Goal: Information Seeking & Learning: Learn about a topic

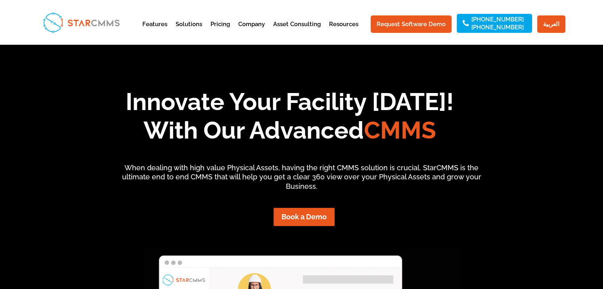
click at [377, 114] on h1 "Innovate Your Facility Today! With Our Advanced CMMS" at bounding box center [290, 118] width 550 height 61
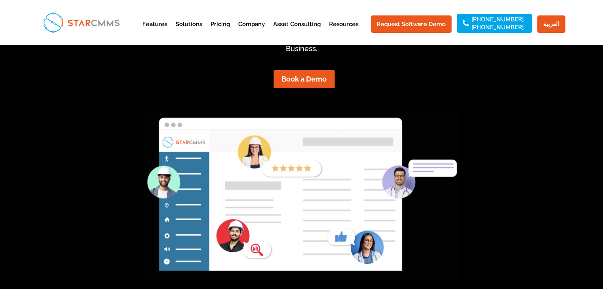
scroll to position [198, 0]
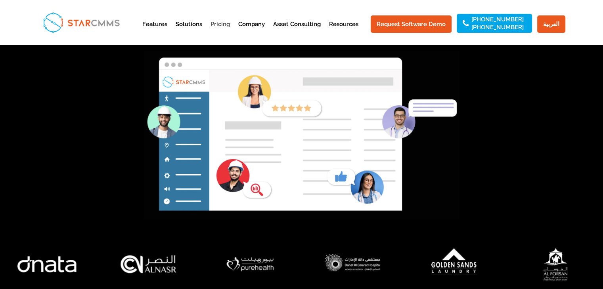
click at [226, 26] on link "Pricing" at bounding box center [219, 30] width 19 height 19
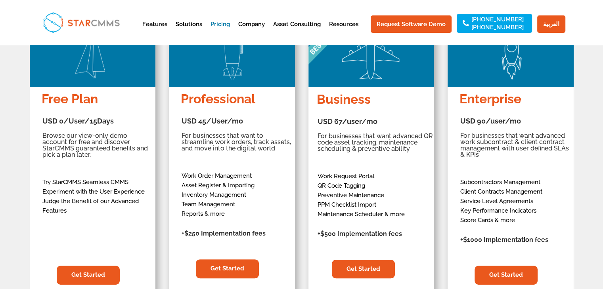
scroll to position [119, 0]
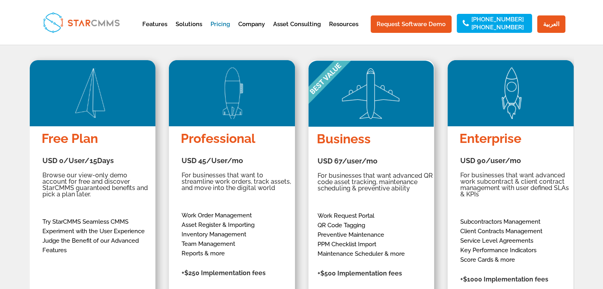
click at [308, 50] on div "Free Plan USD 0/User/15Days USD 0/User/15Days Browse our view-only demo account…" at bounding box center [302, 205] width 544 height 326
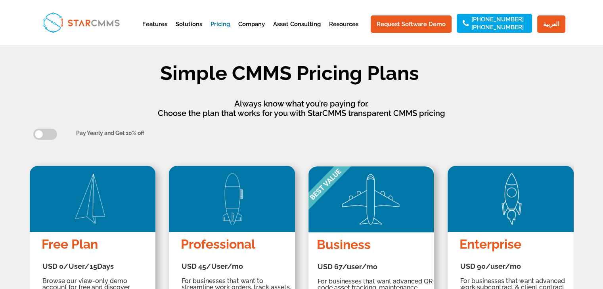
scroll to position [0, 0]
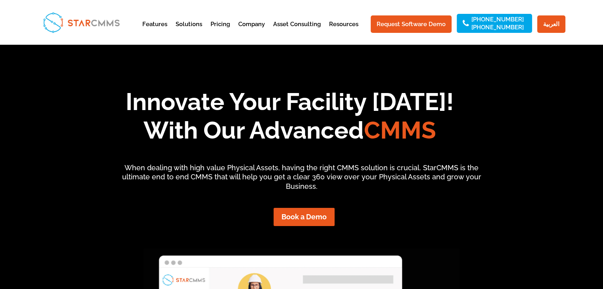
scroll to position [65, 136]
click at [77, 21] on img at bounding box center [81, 22] width 83 height 27
click at [456, 86] on div "Innovate Your Facility Today! With Our Advanced CMMS When dealing with high val…" at bounding box center [301, 247] width 526 height 341
